Goal: Task Accomplishment & Management: Use online tool/utility

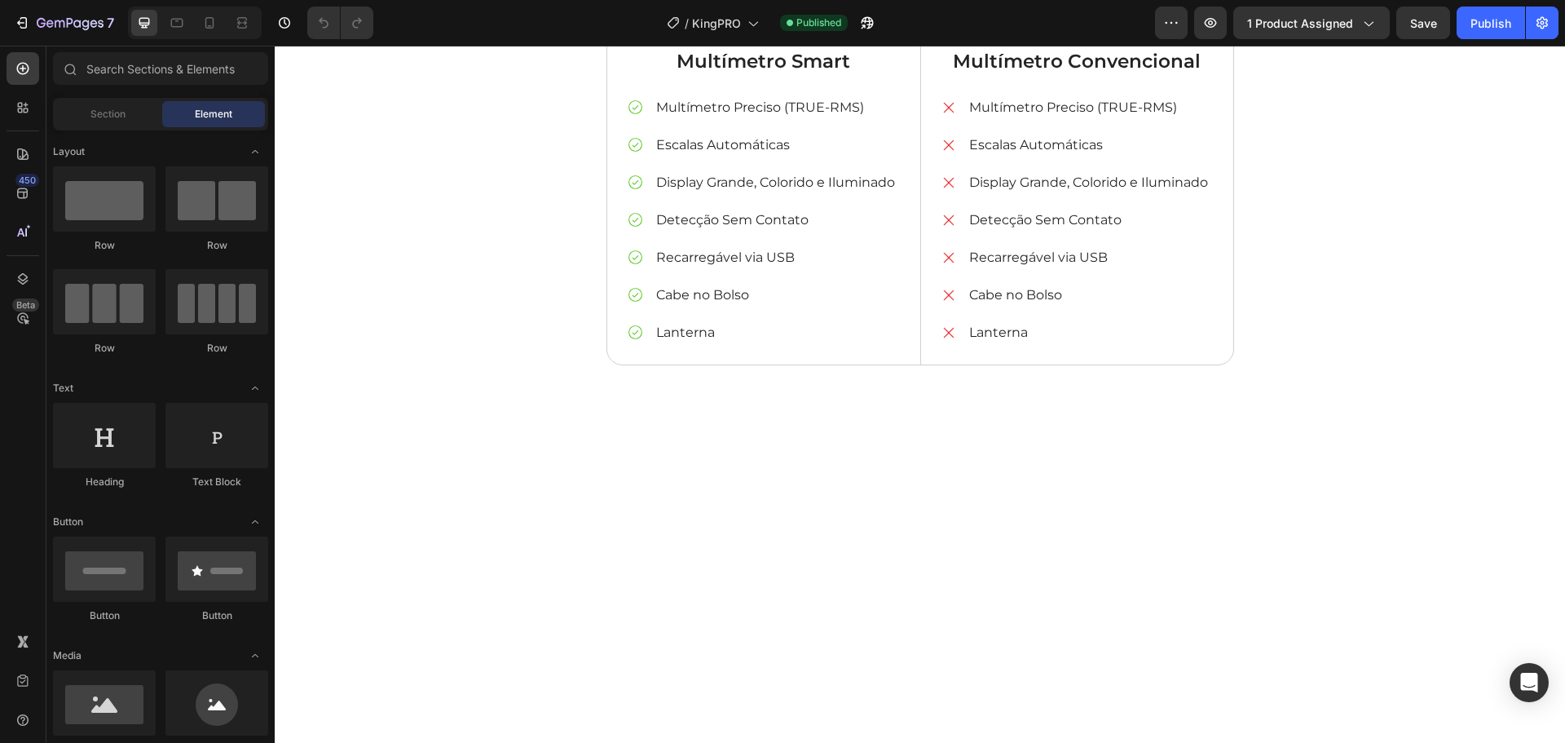
scroll to position [3914, 0]
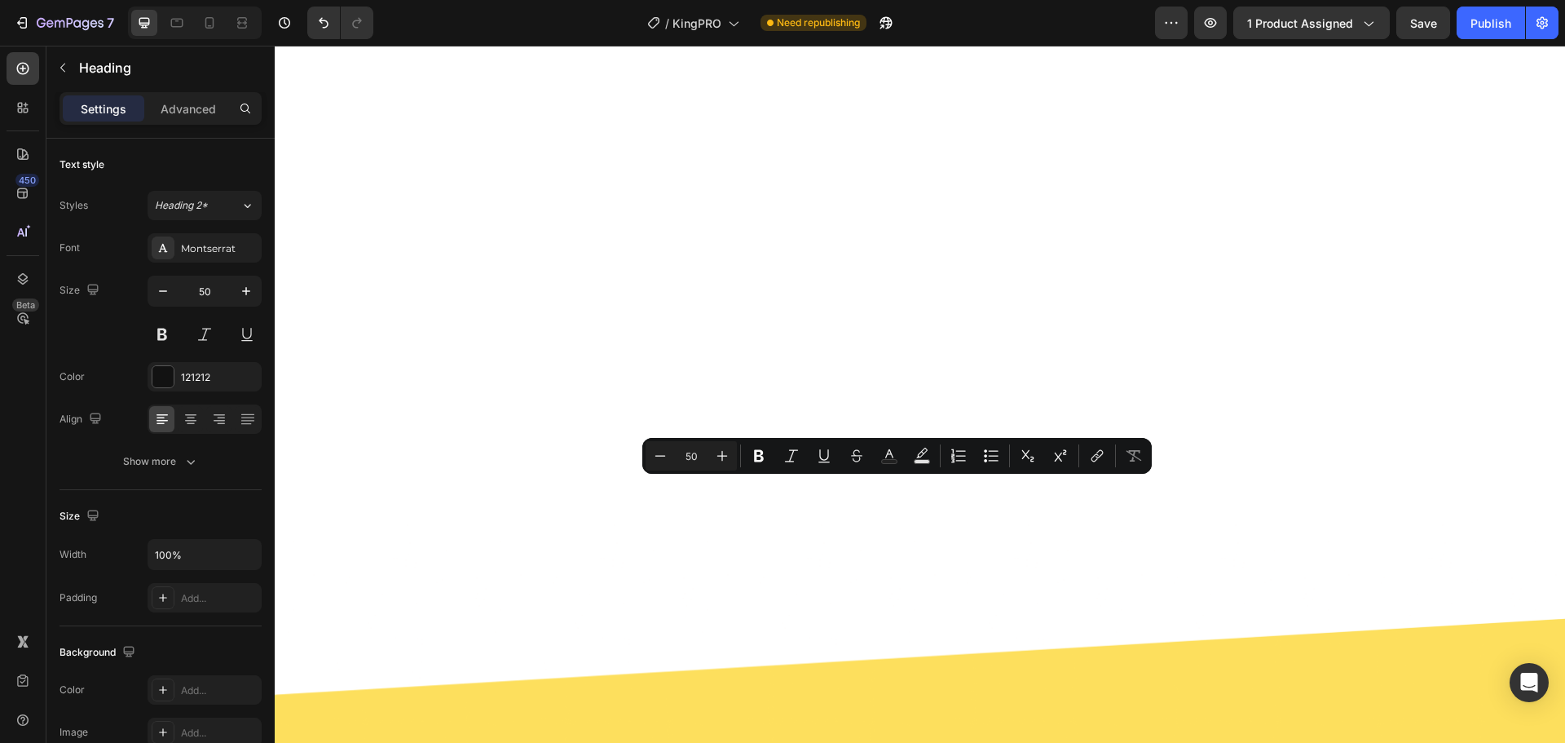
drag, startPoint x: 894, startPoint y: 510, endPoint x: 872, endPoint y: 509, distance: 22.1
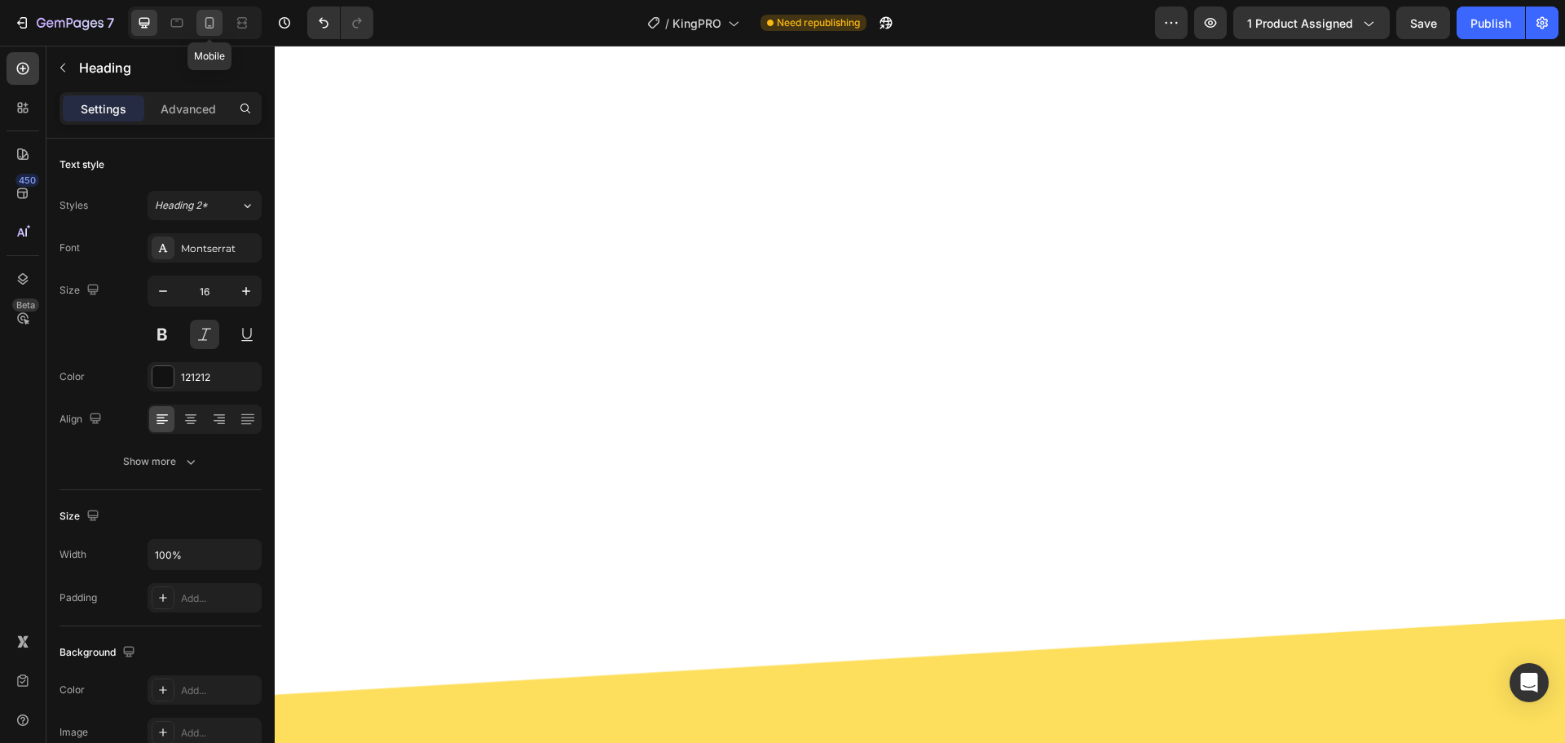
click at [219, 21] on div at bounding box center [209, 23] width 26 height 26
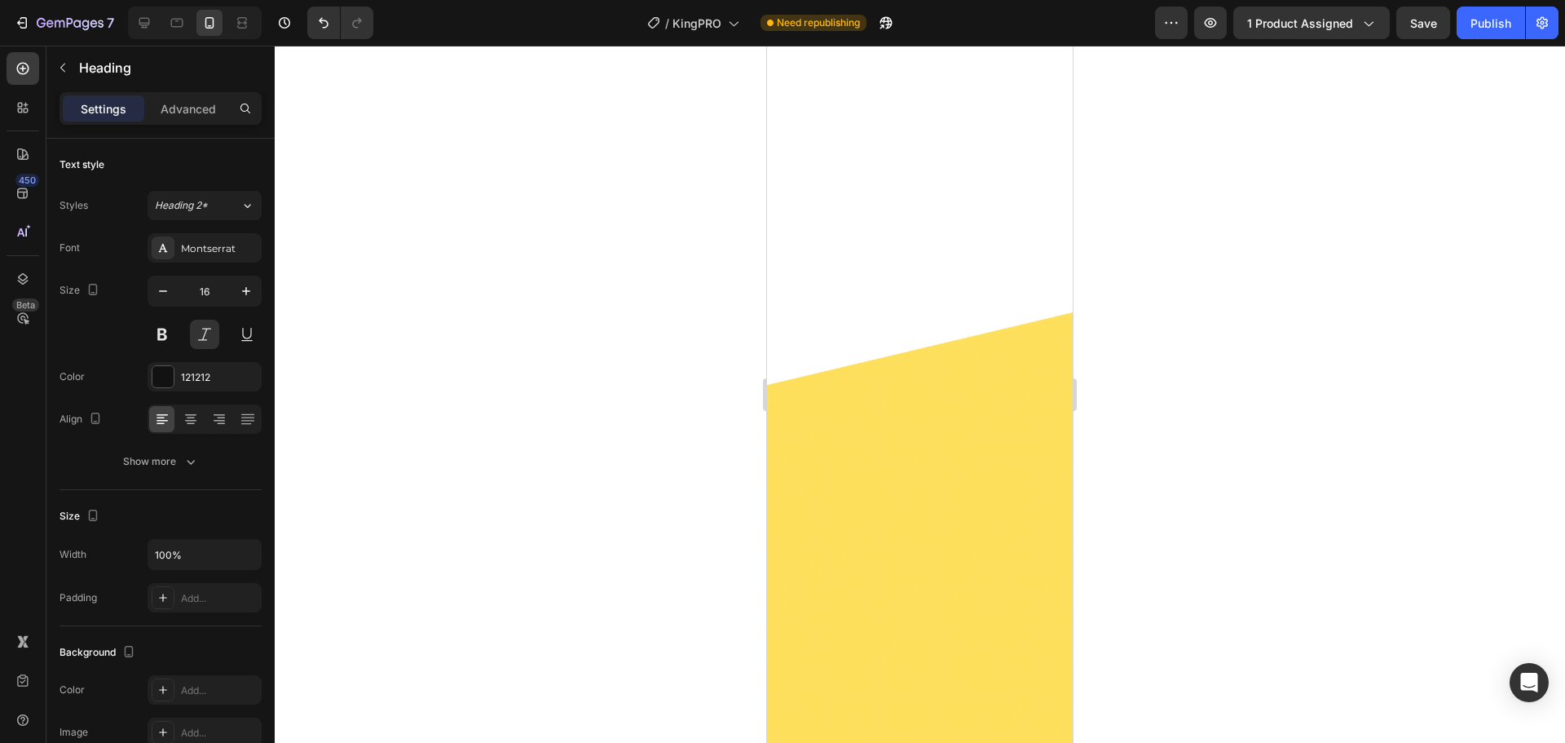
scroll to position [4806, 0]
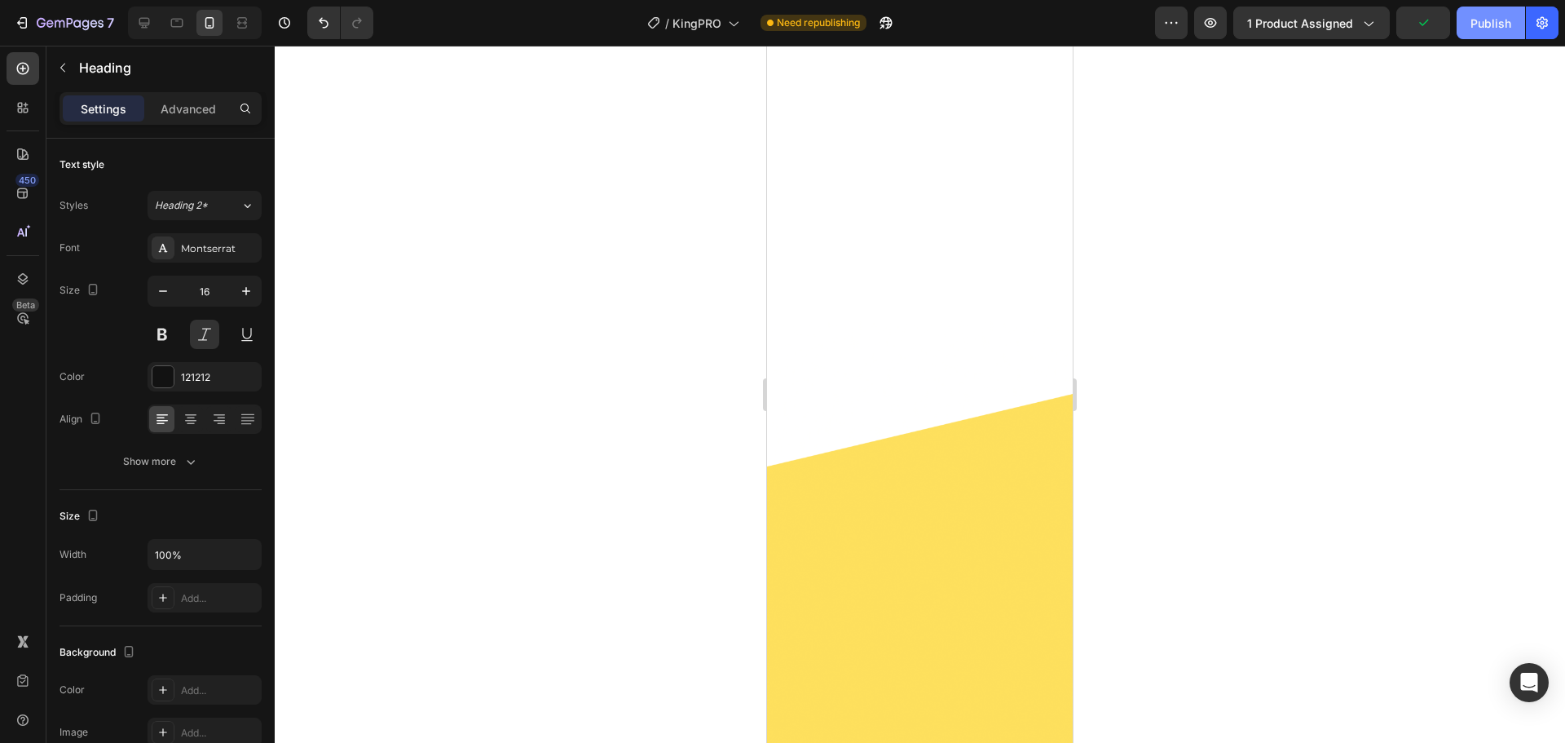
click at [1484, 30] on div "Publish" at bounding box center [1491, 23] width 41 height 17
